Goal: Task Accomplishment & Management: Complete application form

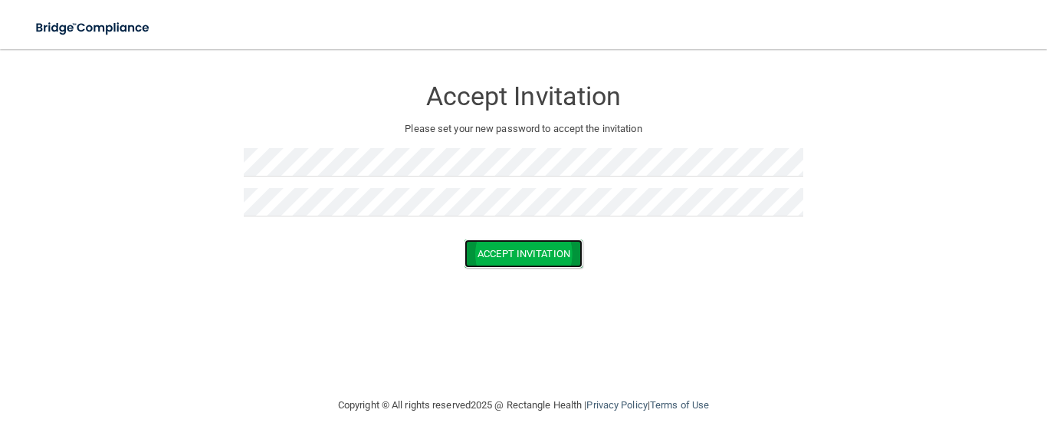
click at [516, 251] on button "Accept Invitation" at bounding box center [524, 253] width 118 height 28
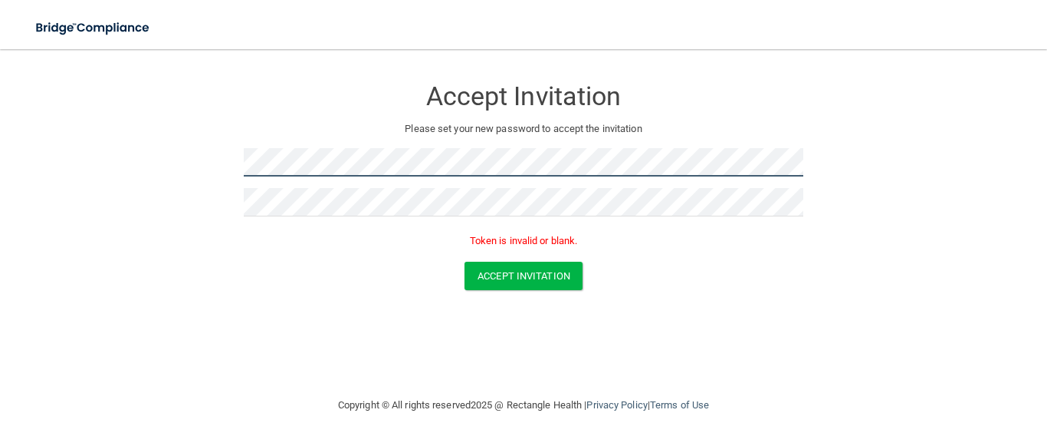
click at [224, 152] on form "Accept Invitation Please set your new password to accept the invitation Token i…" at bounding box center [524, 186] width 986 height 244
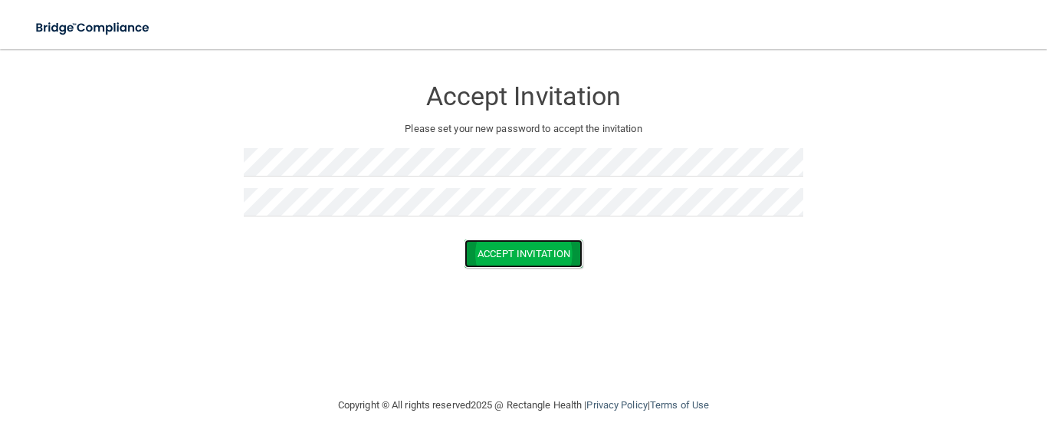
click at [557, 256] on button "Accept Invitation" at bounding box center [524, 253] width 118 height 28
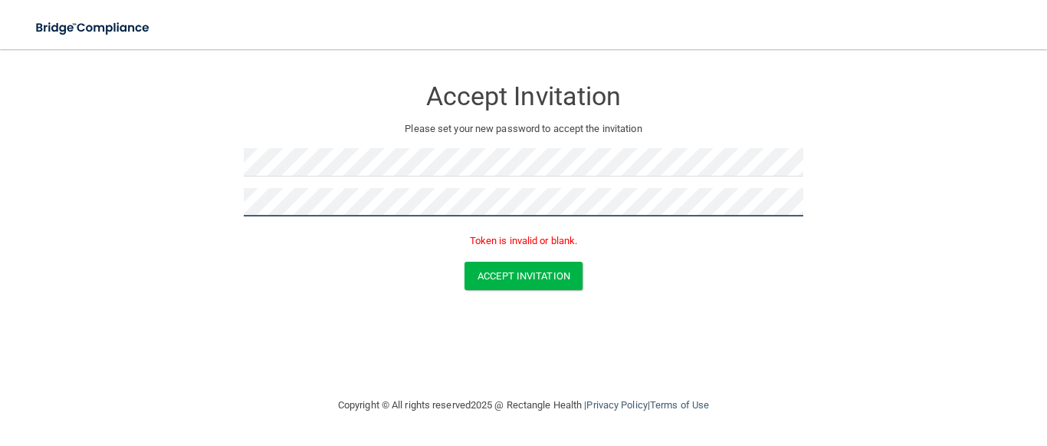
click at [192, 196] on form "Accept Invitation Please set your new password to accept the invitation Token i…" at bounding box center [524, 186] width 986 height 244
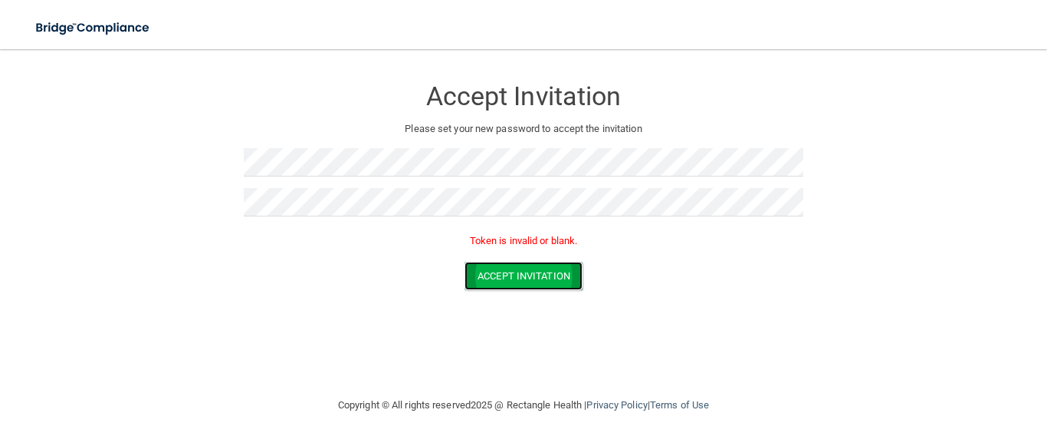
click at [499, 276] on button "Accept Invitation" at bounding box center [524, 275] width 118 height 28
